Goal: Task Accomplishment & Management: Use online tool/utility

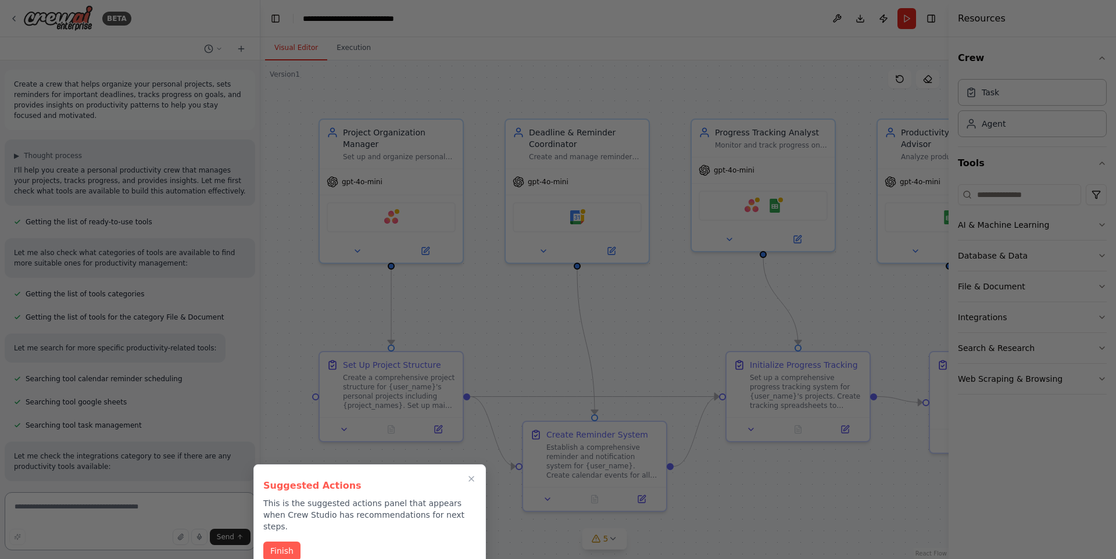
scroll to position [546, 0]
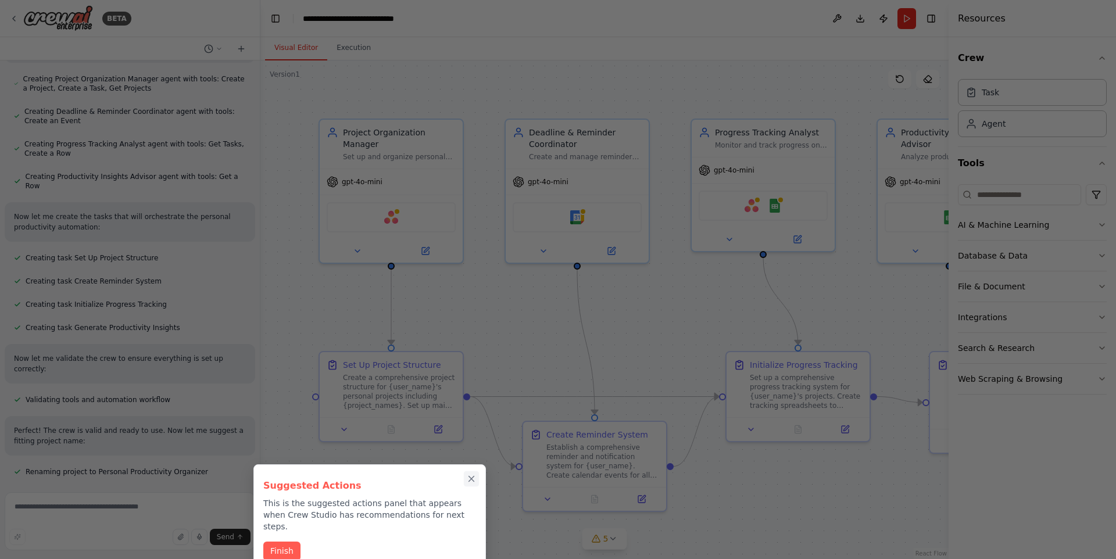
click at [469, 479] on icon "Close walkthrough" at bounding box center [471, 479] width 10 height 10
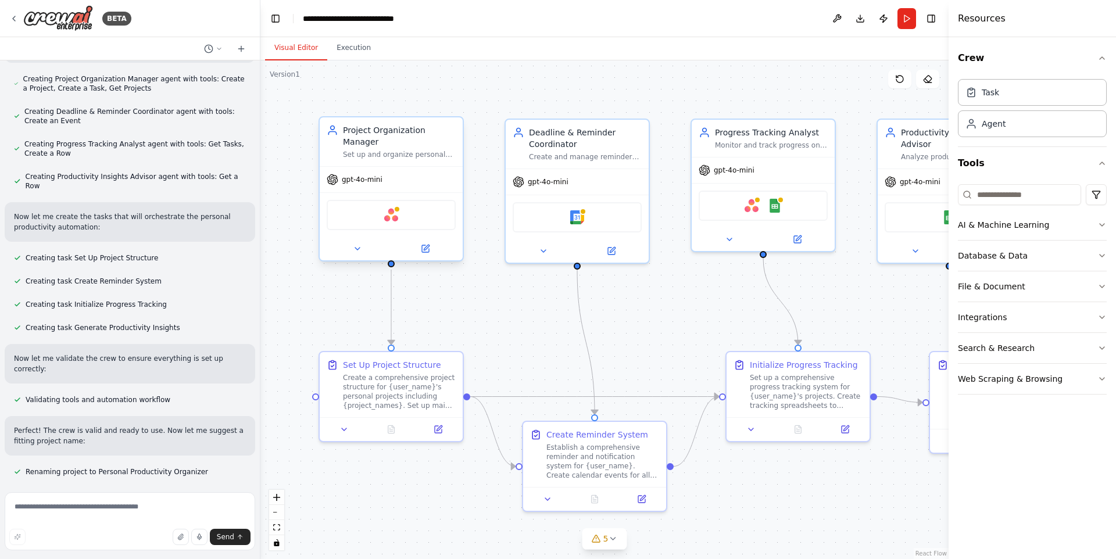
click at [397, 167] on div "gpt-4o-mini" at bounding box center [391, 180] width 143 height 26
click at [402, 142] on div "Project Organization Manager" at bounding box center [399, 135] width 113 height 23
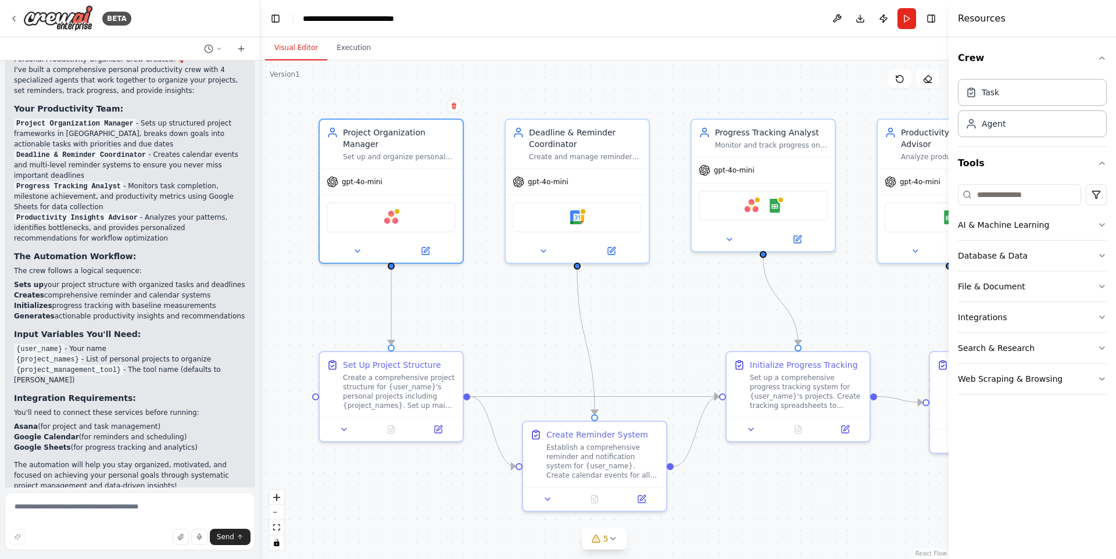
scroll to position [1105, 0]
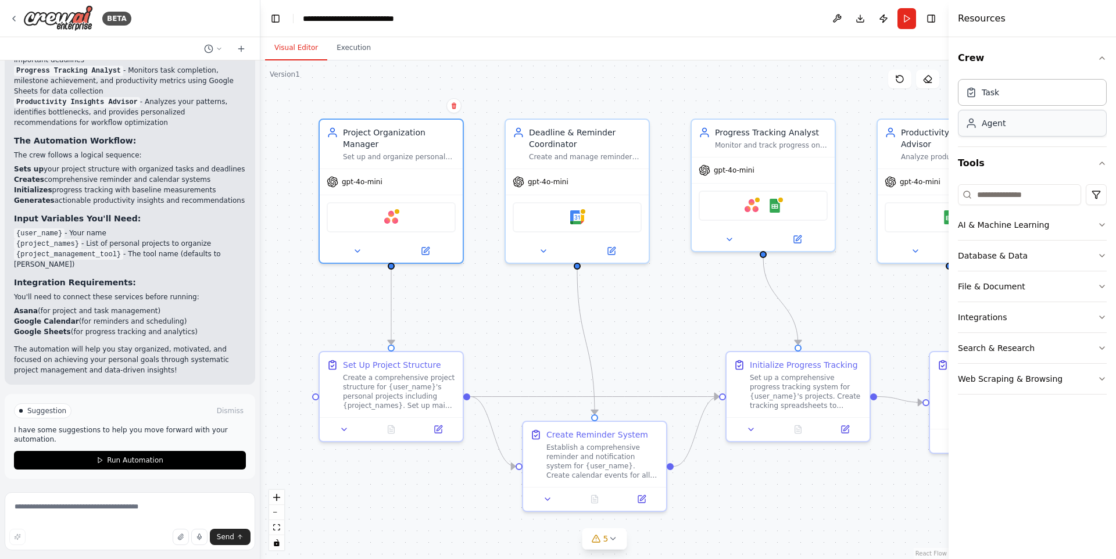
click at [998, 123] on div "Agent" at bounding box center [993, 123] width 24 height 12
click at [1087, 226] on button "AI & Machine Learning" at bounding box center [1032, 225] width 149 height 30
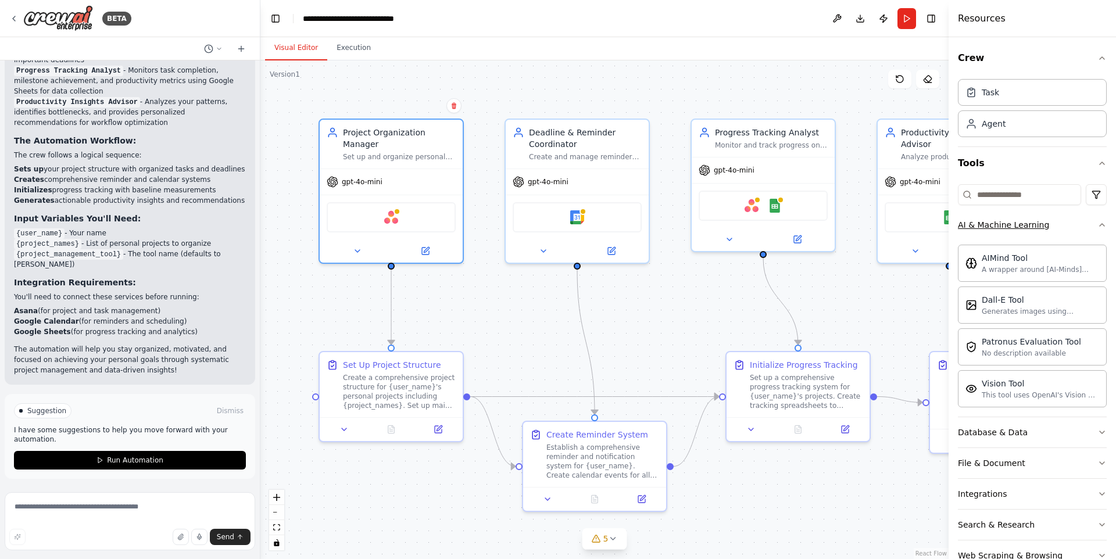
click at [1079, 225] on button "AI & Machine Learning" at bounding box center [1032, 225] width 149 height 30
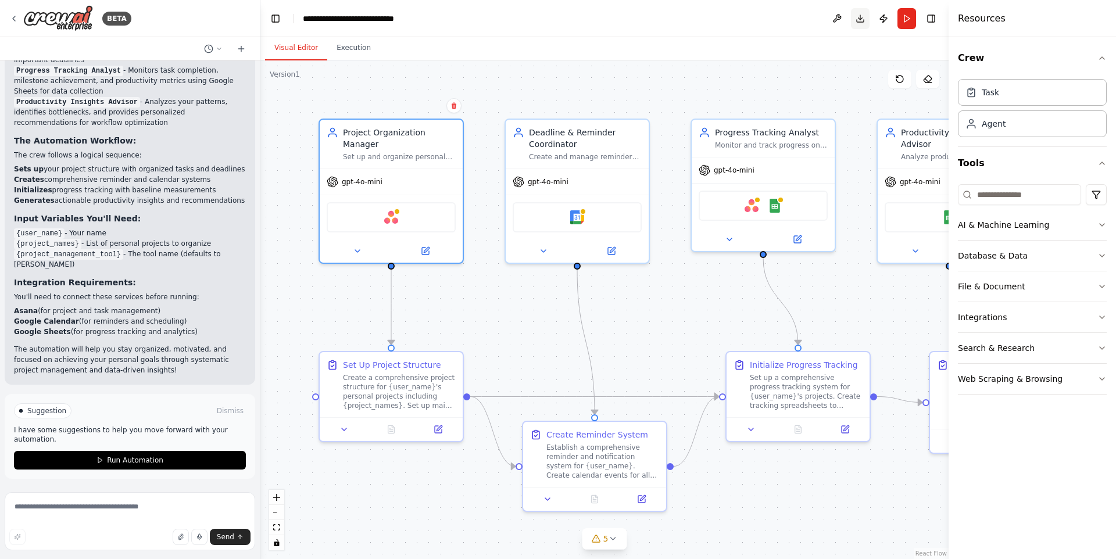
click at [933, 17] on button "Toggle Right Sidebar" at bounding box center [931, 18] width 16 height 16
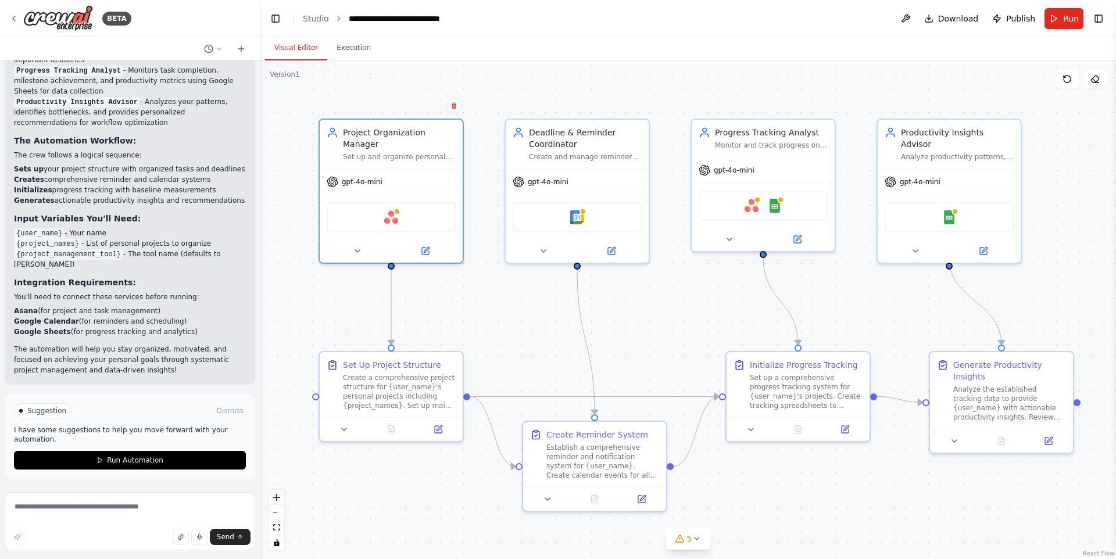
click at [1024, 196] on div ".deletable-edge-delete-btn { width: 20px; height: 20px; border: 0px solid #ffff…" at bounding box center [687, 309] width 855 height 499
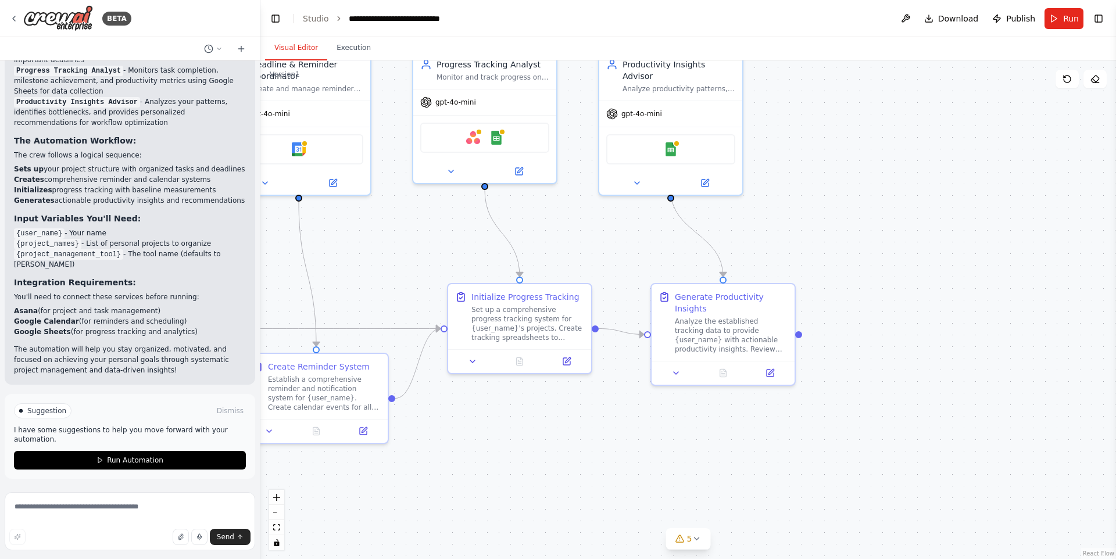
drag, startPoint x: 1063, startPoint y: 197, endPoint x: 974, endPoint y: 168, distance: 93.5
click at [977, 165] on div ".deletable-edge-delete-btn { width: 20px; height: 20px; border: 0px solid #ffff…" at bounding box center [687, 309] width 855 height 499
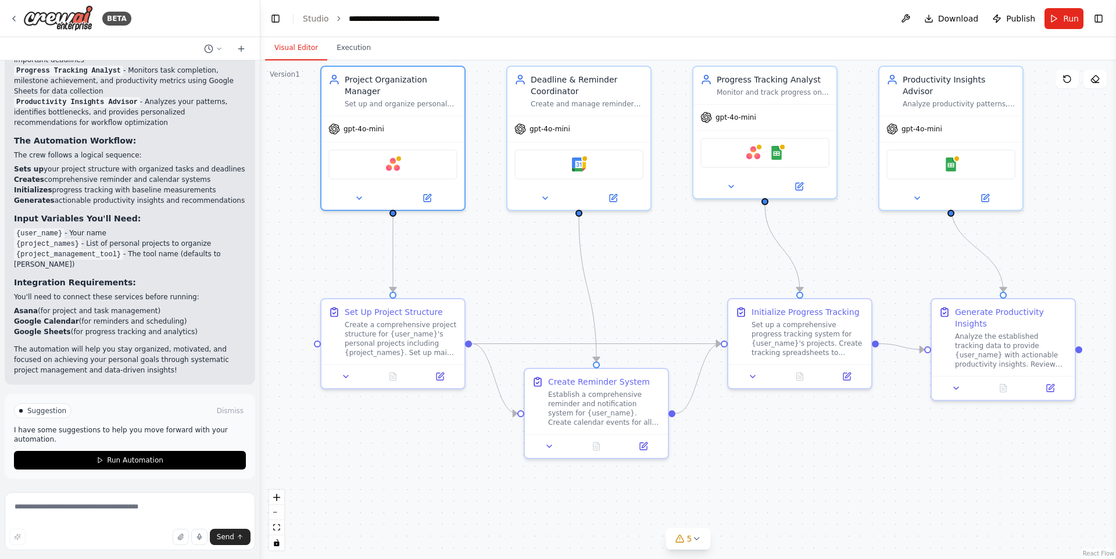
drag, startPoint x: 645, startPoint y: 264, endPoint x: 690, endPoint y: 256, distance: 46.0
click at [690, 256] on div ".deletable-edge-delete-btn { width: 20px; height: 20px; border: 0px solid #ffff…" at bounding box center [687, 309] width 855 height 499
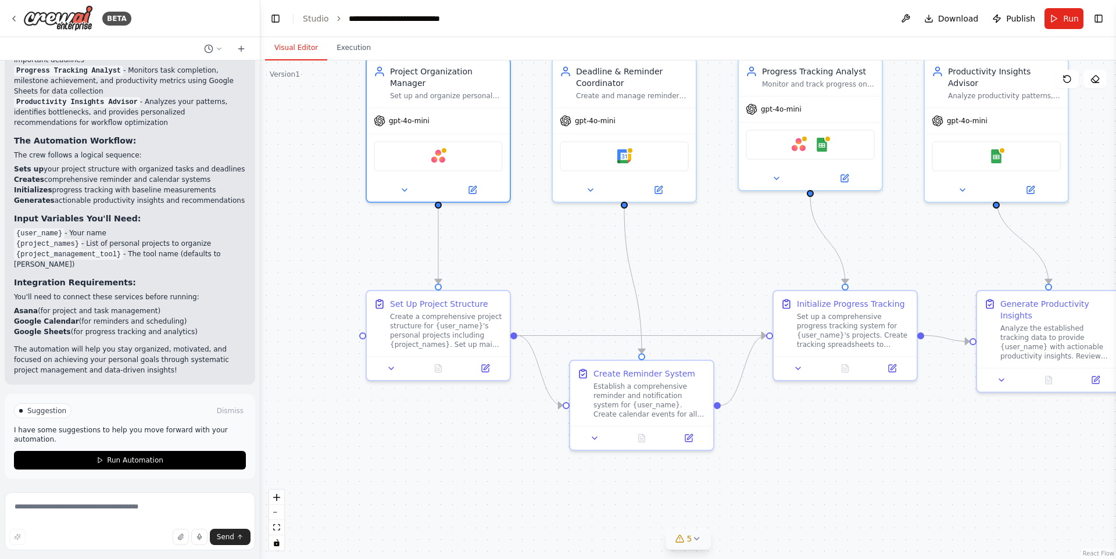
click at [697, 540] on icon at bounding box center [695, 538] width 9 height 9
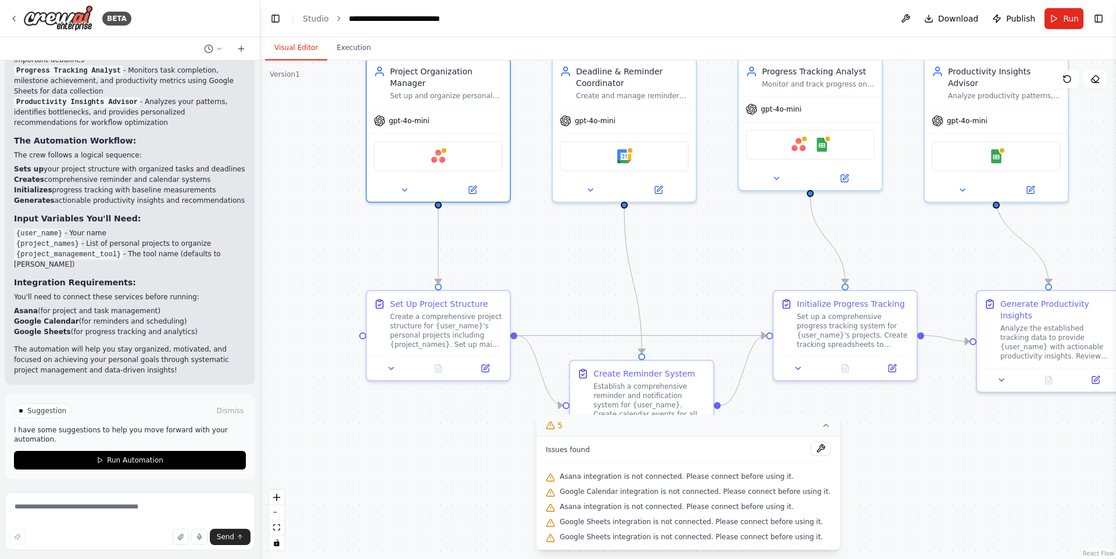
click at [583, 474] on span "Asana integration is not connected. Please connect before using it." at bounding box center [677, 476] width 234 height 9
drag, startPoint x: 585, startPoint y: 475, endPoint x: 769, endPoint y: 478, distance: 184.2
click at [758, 478] on span "Asana integration is not connected. Please connect before using it." at bounding box center [677, 476] width 234 height 9
click at [775, 478] on span "Asana integration is not connected. Please connect before using it." at bounding box center [677, 476] width 234 height 9
click at [821, 428] on icon at bounding box center [825, 425] width 9 height 9
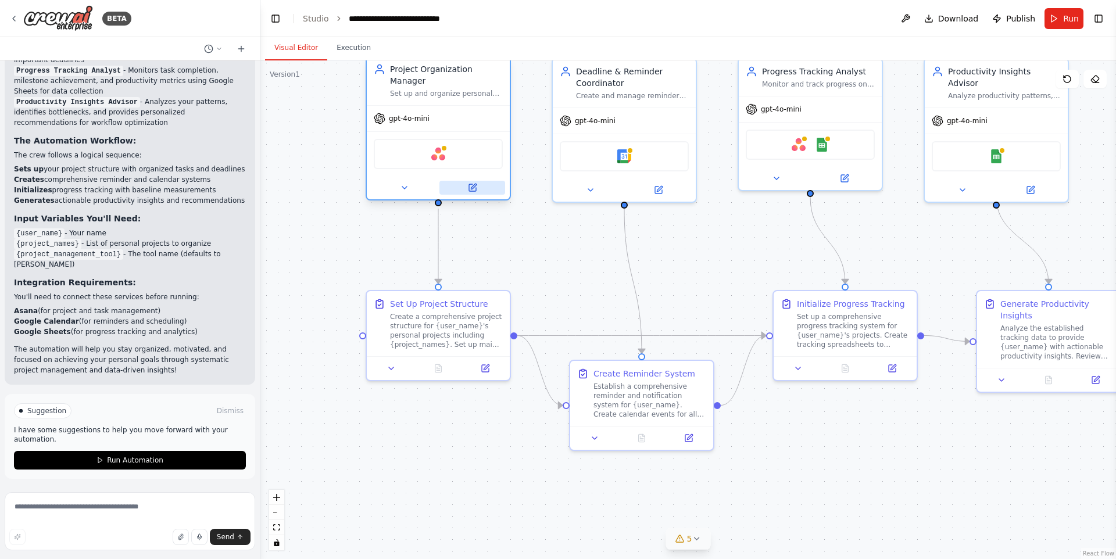
click at [445, 189] on button at bounding box center [472, 188] width 66 height 14
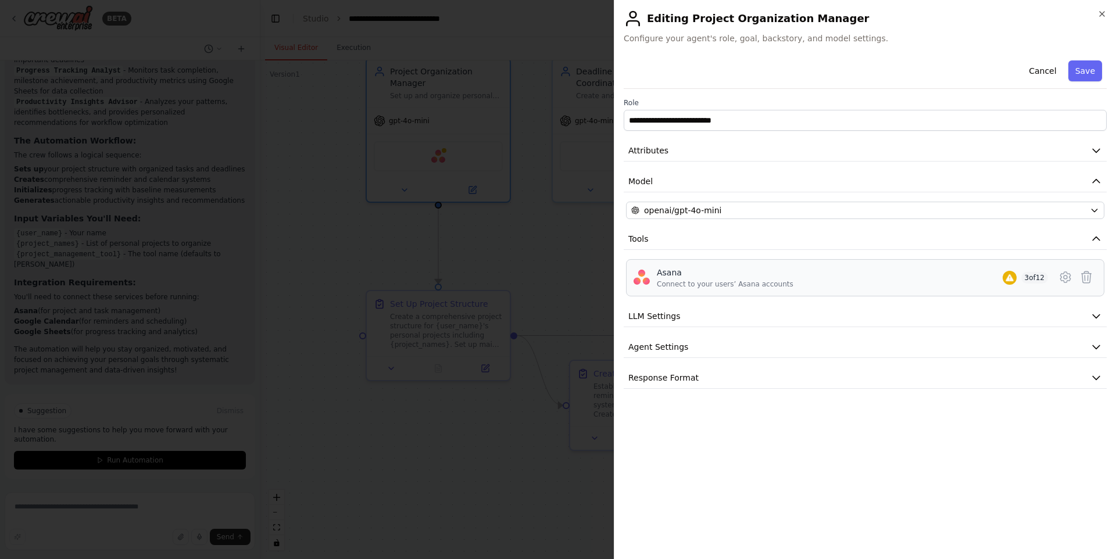
click at [676, 274] on div "Asana" at bounding box center [725, 273] width 137 height 12
drag, startPoint x: 666, startPoint y: 318, endPoint x: 676, endPoint y: 321, distance: 9.7
click at [666, 318] on span "LLM Settings" at bounding box center [654, 316] width 52 height 12
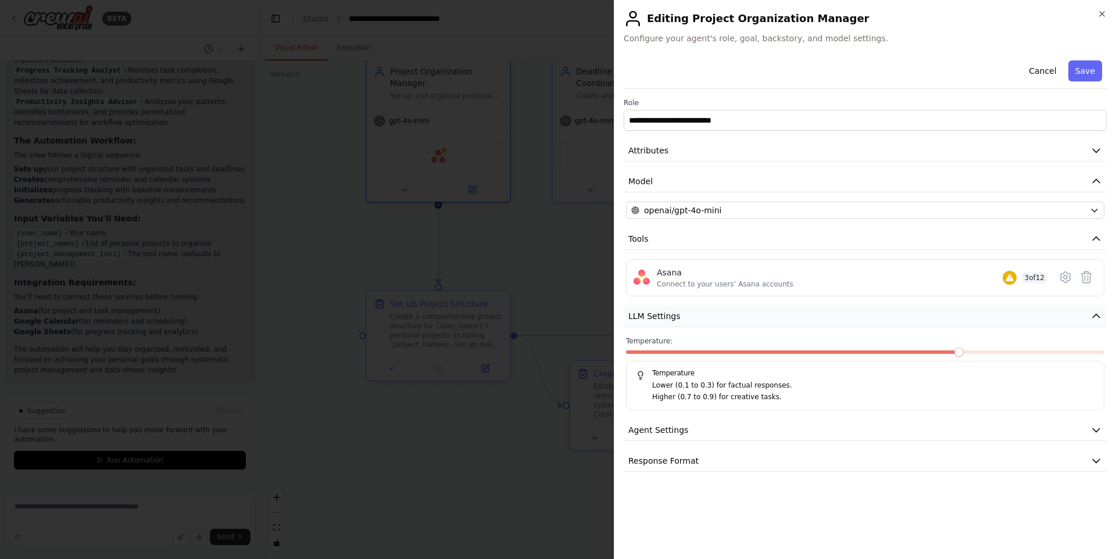
click at [694, 315] on button "LLM Settings" at bounding box center [864, 316] width 483 height 21
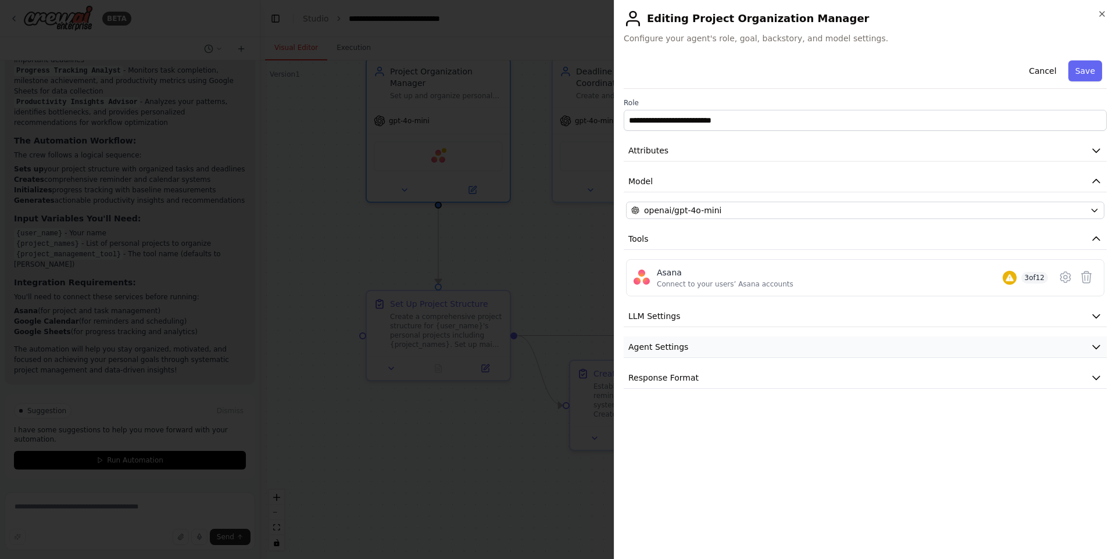
click at [683, 350] on span "Agent Settings" at bounding box center [658, 347] width 60 height 12
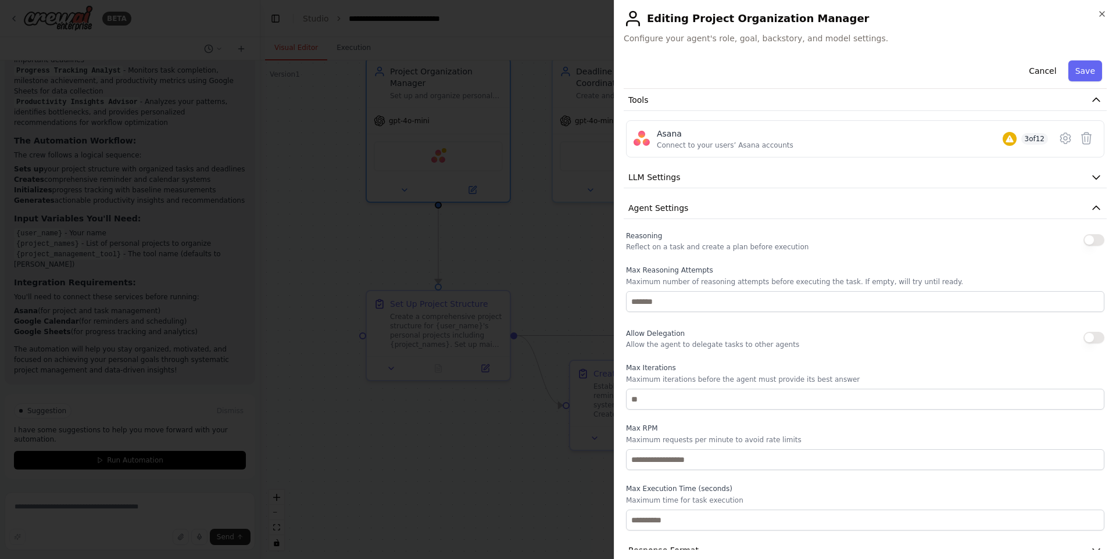
scroll to position [160, 0]
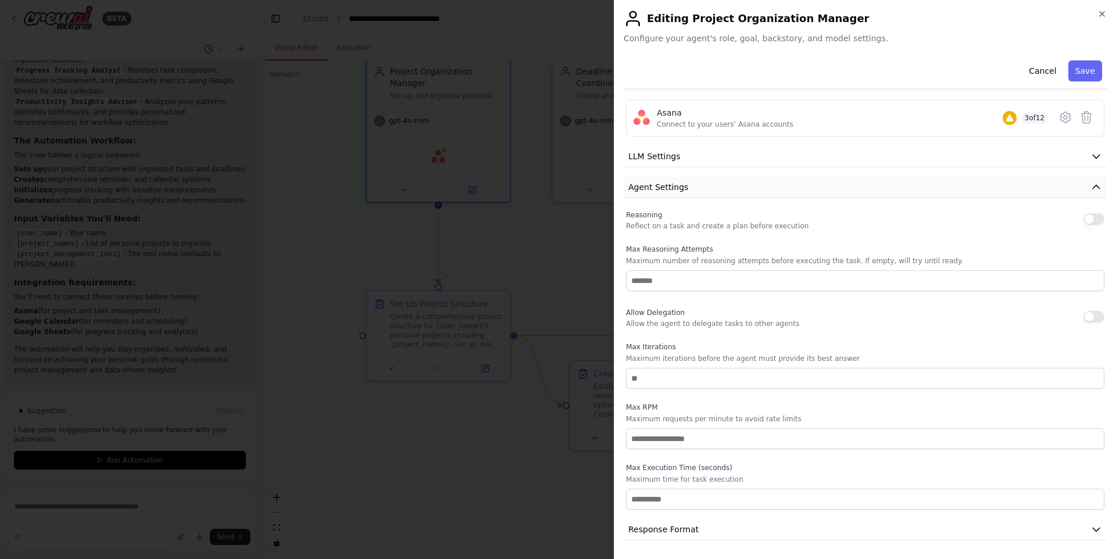
click at [655, 184] on span "Agent Settings" at bounding box center [658, 187] width 60 height 12
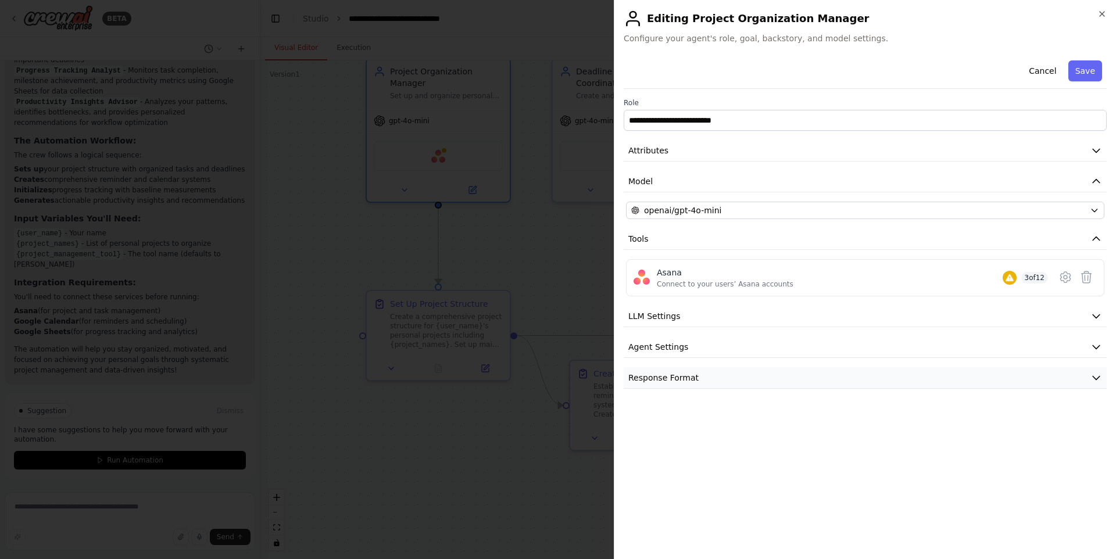
click at [671, 387] on button "Response Format" at bounding box center [864, 377] width 483 height 21
click at [686, 365] on div "**********" at bounding box center [864, 254] width 483 height 397
click at [687, 379] on span "Response Format" at bounding box center [663, 378] width 70 height 12
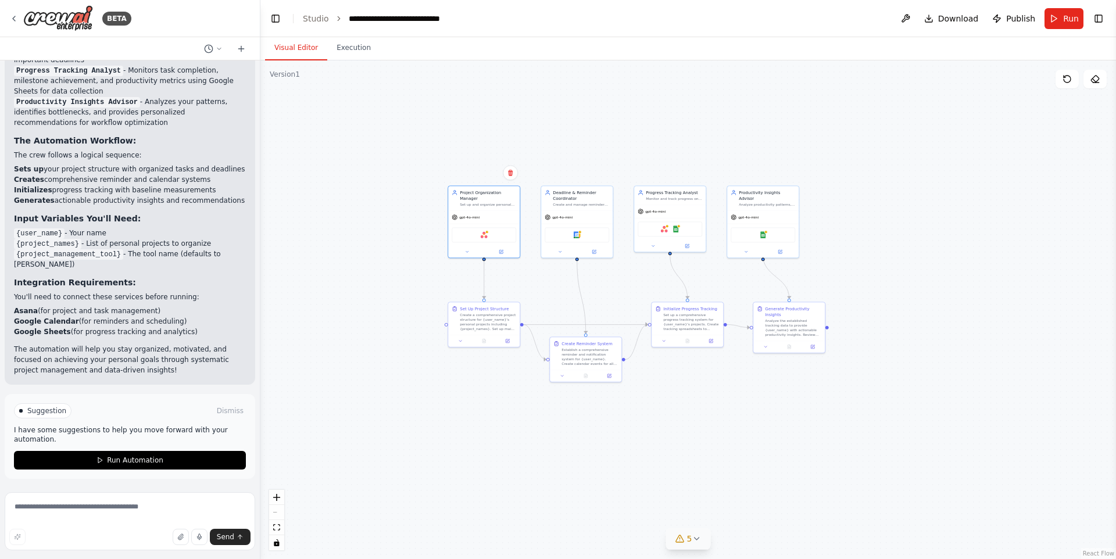
drag, startPoint x: 583, startPoint y: 236, endPoint x: 567, endPoint y: 291, distance: 56.4
click at [569, 291] on div ".deletable-edge-delete-btn { width: 20px; height: 20px; border: 0px solid #ffff…" at bounding box center [687, 309] width 855 height 499
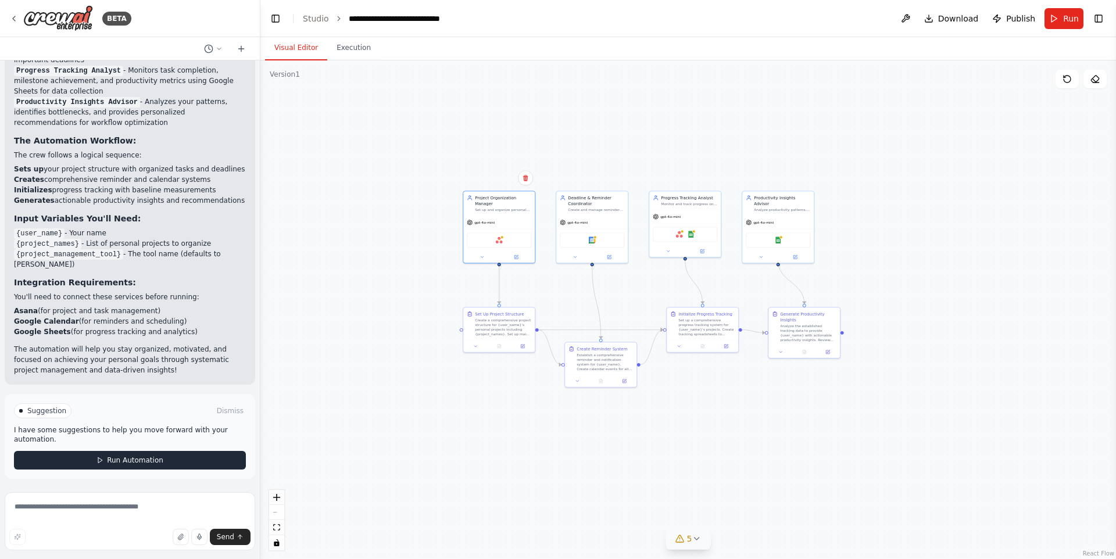
click at [138, 456] on span "Run Automation" at bounding box center [135, 460] width 56 height 9
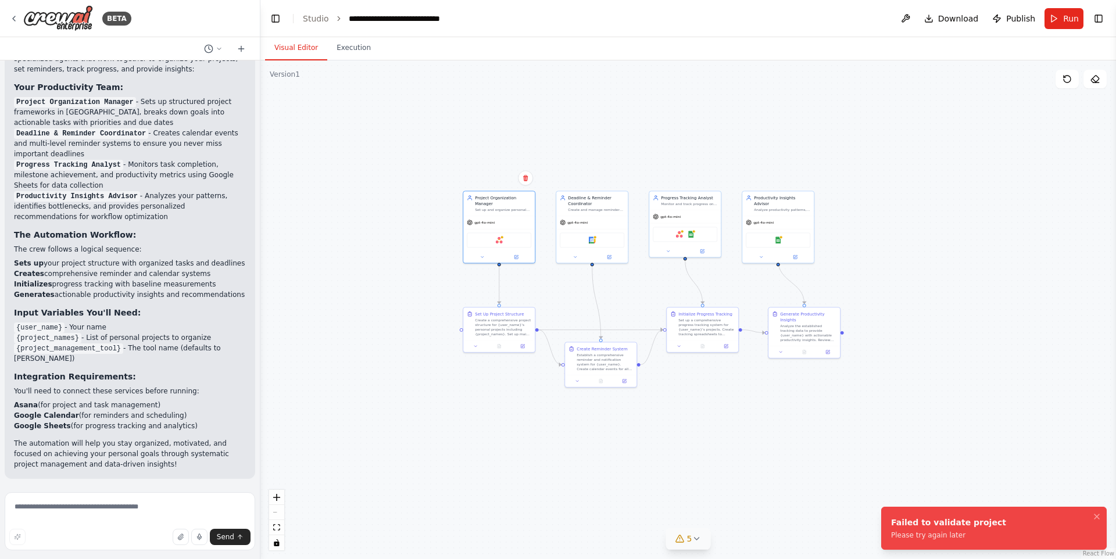
click at [1064, 21] on span "Run" at bounding box center [1071, 19] width 16 height 12
